Goal: Navigation & Orientation: Find specific page/section

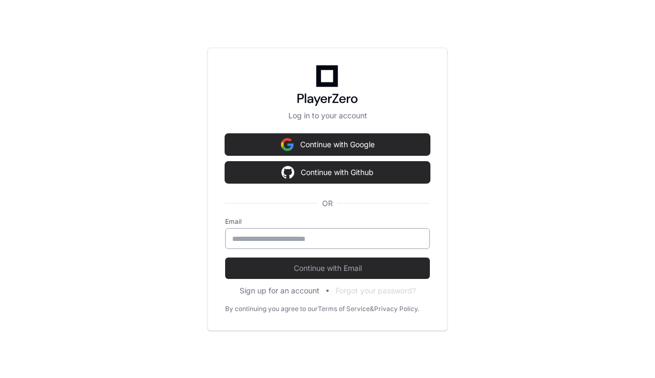
click at [309, 239] on input "email" at bounding box center [327, 239] width 191 height 11
click at [315, 236] on input "email" at bounding box center [327, 239] width 191 height 11
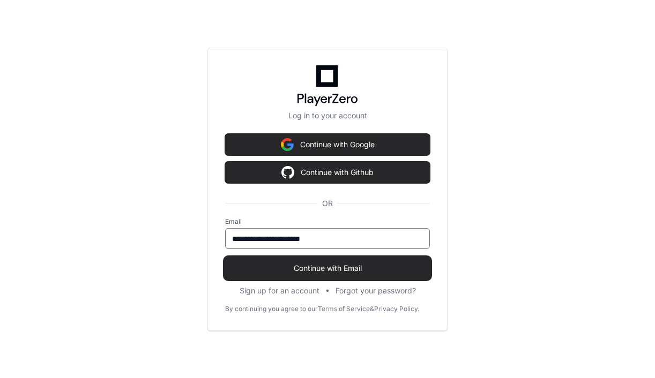
type input "**********"
click at [340, 271] on span "Continue with Email" at bounding box center [327, 268] width 205 height 11
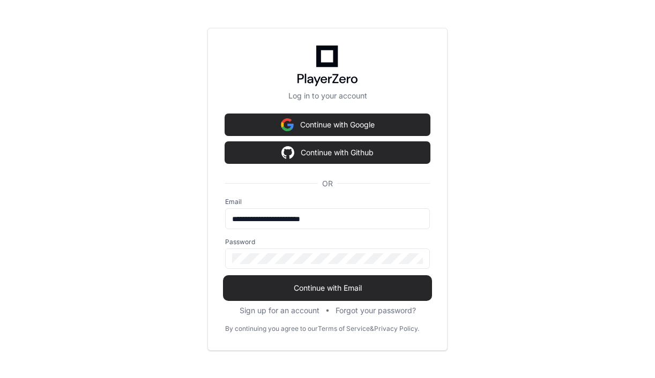
click at [313, 291] on span "Continue with Email" at bounding box center [327, 288] width 205 height 11
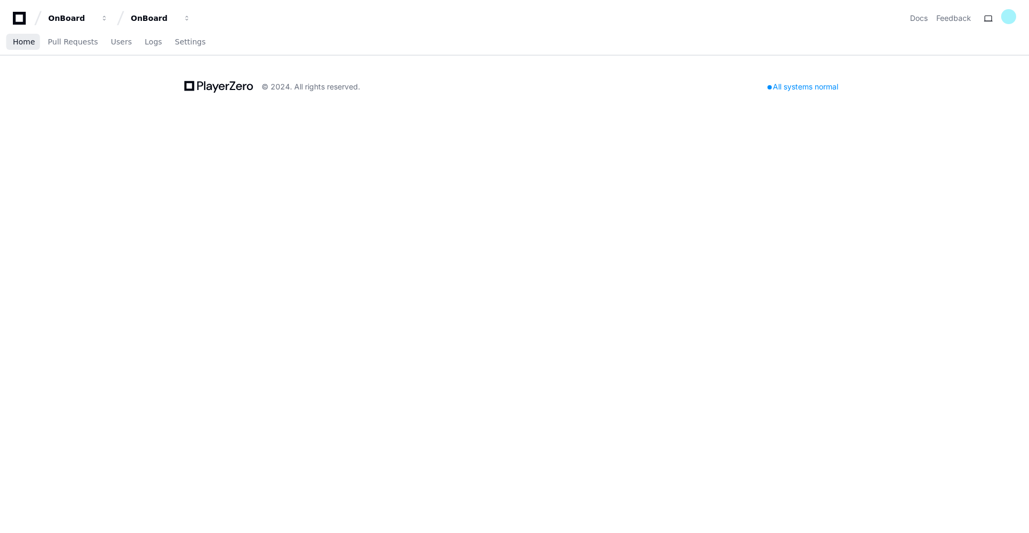
click at [25, 44] on span "Home" at bounding box center [24, 42] width 22 height 6
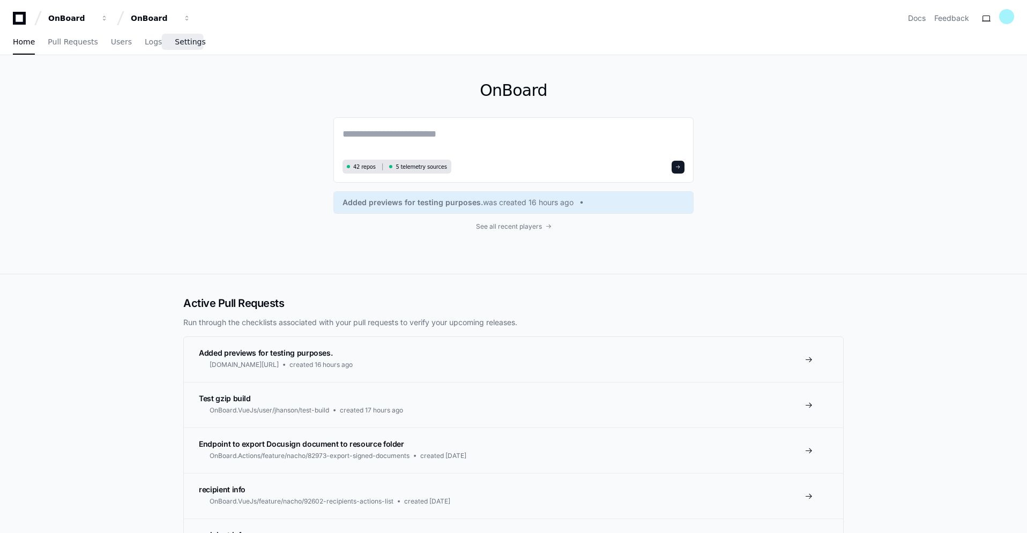
click at [183, 42] on span "Settings" at bounding box center [190, 42] width 31 height 6
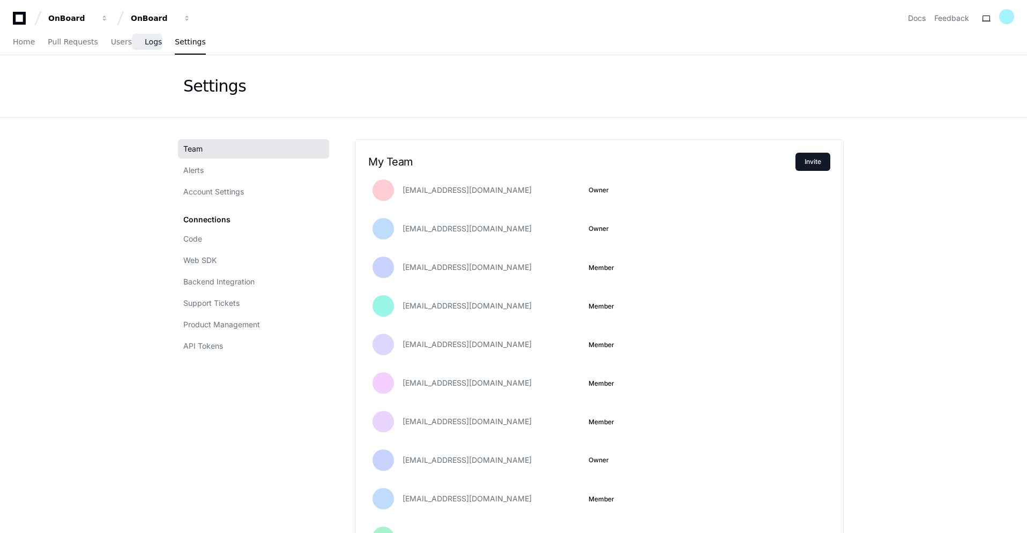
click at [147, 43] on span "Logs" at bounding box center [153, 42] width 17 height 6
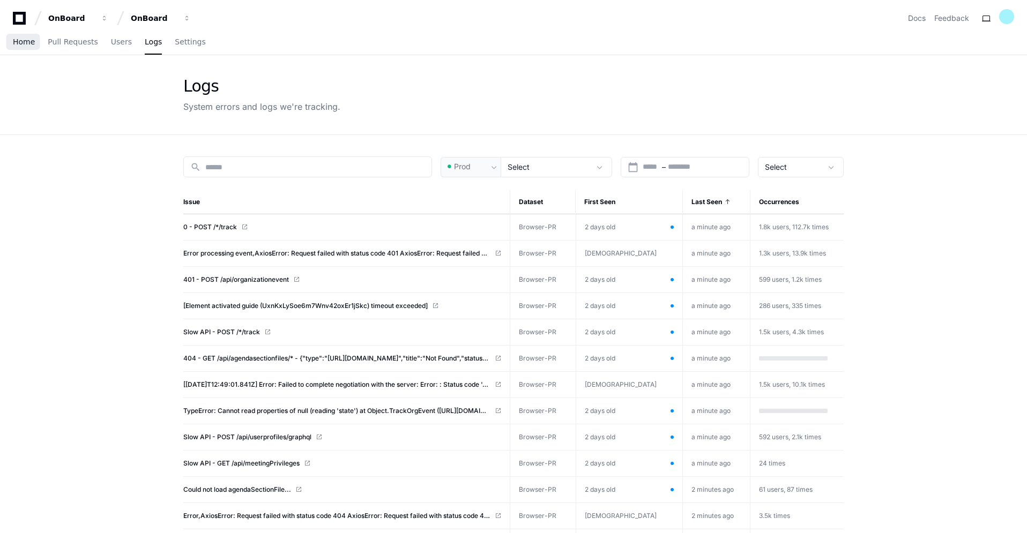
click at [23, 43] on span "Home" at bounding box center [24, 42] width 22 height 6
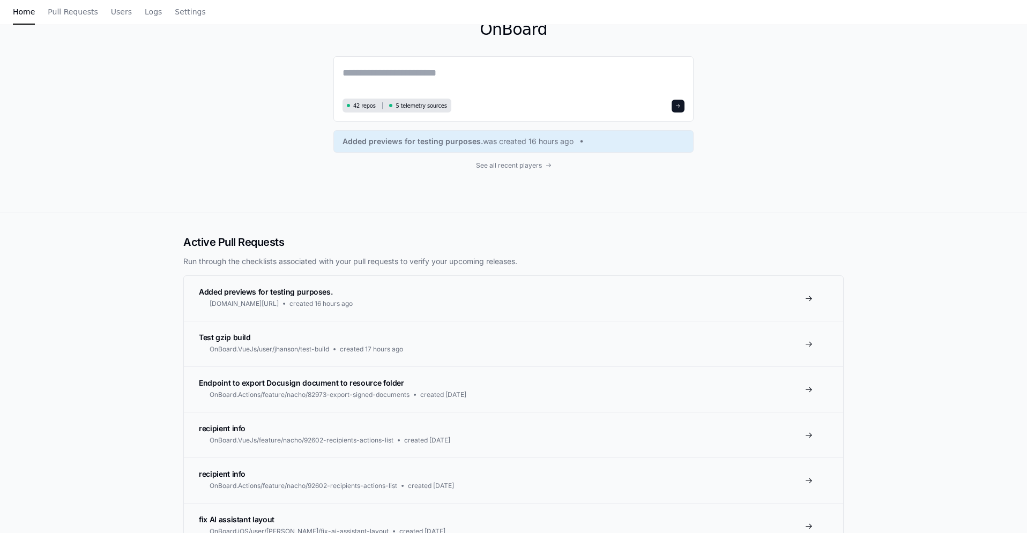
scroll to position [74, 0]
